Goal: Check status: Check status

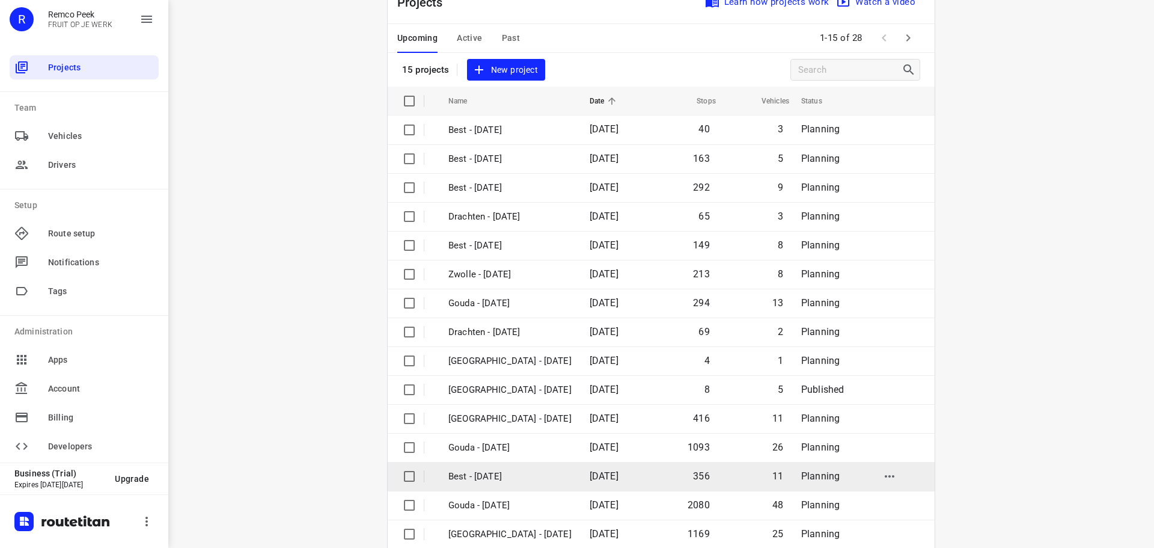
scroll to position [60, 0]
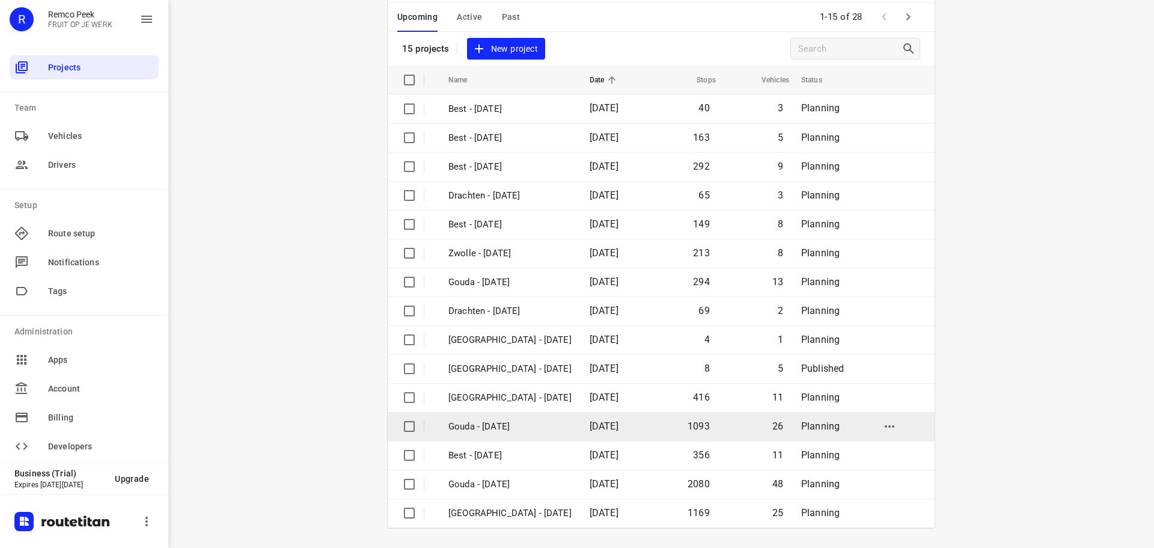
click at [495, 415] on td "Gouda - [DATE]" at bounding box center [508, 426] width 144 height 29
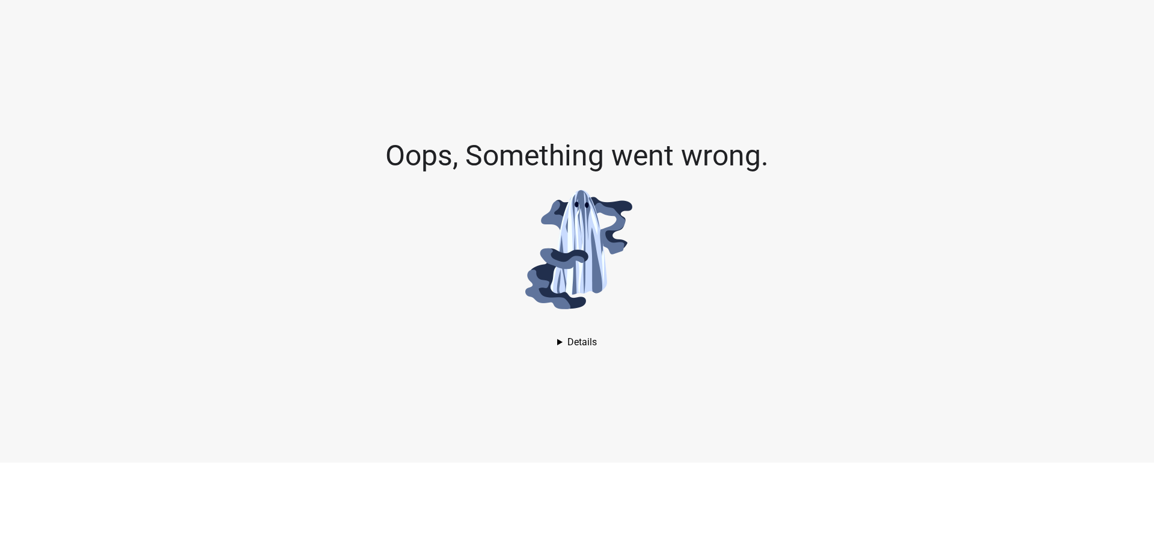
click at [492, 399] on div "Oops, Something went wrong. AssertionError: Assertion failed. See [URL][DOMAIN_…" at bounding box center [577, 231] width 1154 height 462
click at [578, 347] on details "AssertionError: Assertion failed. See [URL][DOMAIN_NAME] for details. in Unknow…" at bounding box center [577, 341] width 40 height 11
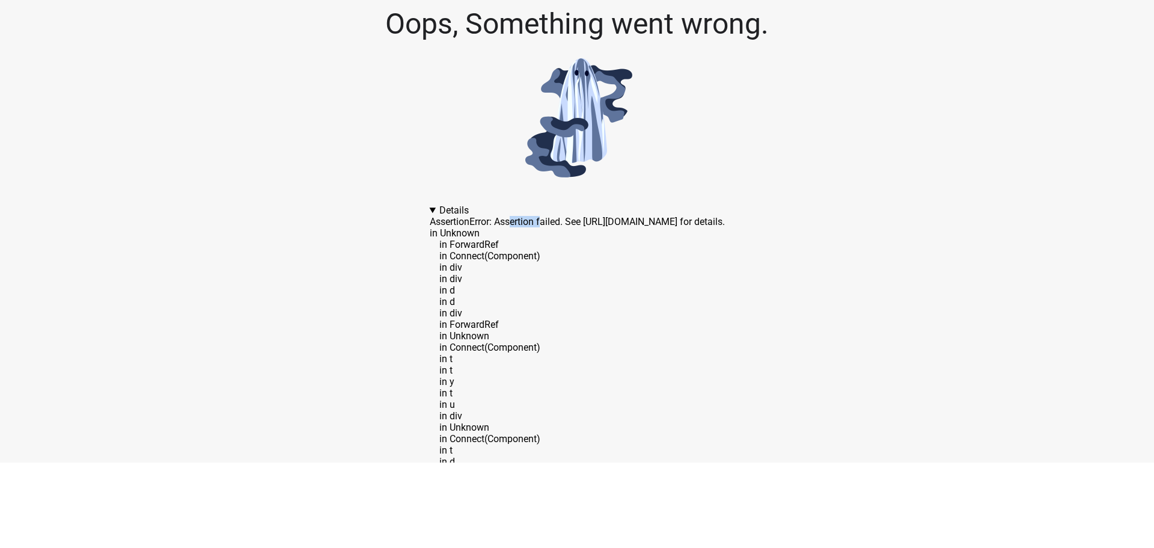
drag, startPoint x: 450, startPoint y: 216, endPoint x: 482, endPoint y: 215, distance: 31.9
click at [482, 215] on details "AssertionError: Assertion failed. See [URL][DOMAIN_NAME] for details. in Unknow…" at bounding box center [577, 341] width 295 height 274
click at [512, 215] on details "AssertionError: Assertion failed. See [URL][DOMAIN_NAME] for details. in Unknow…" at bounding box center [577, 341] width 295 height 274
